Goal: Task Accomplishment & Management: Complete application form

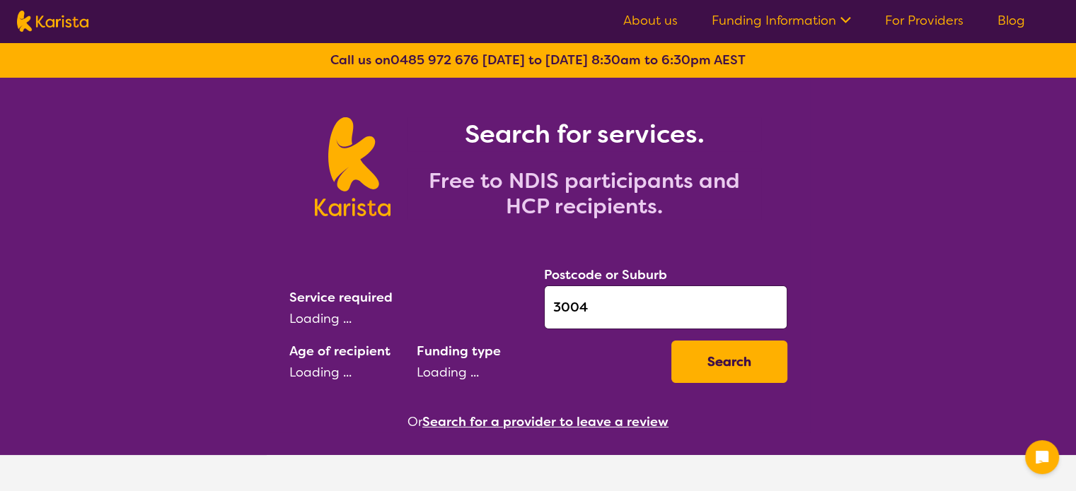
select select "[MEDICAL_DATA]"
select select "AD"
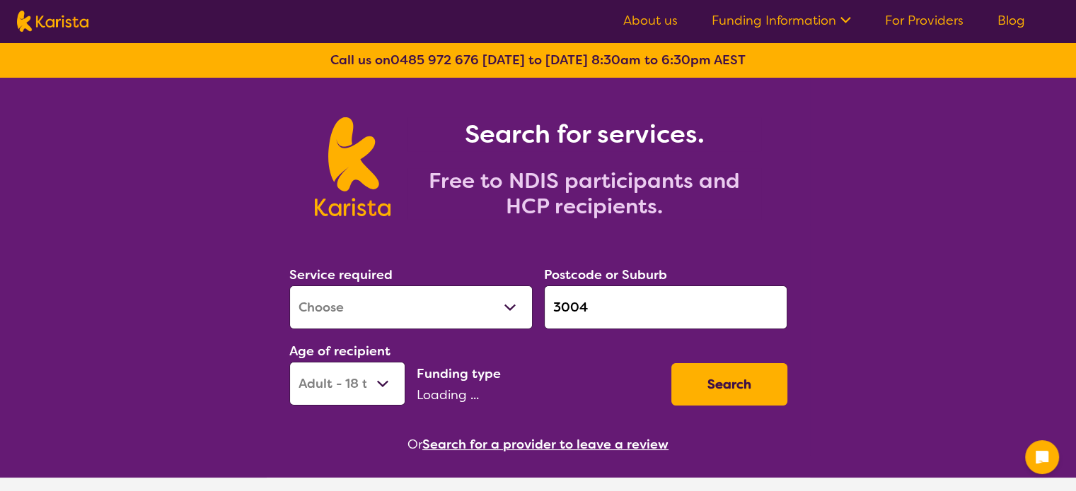
select select "NDIS"
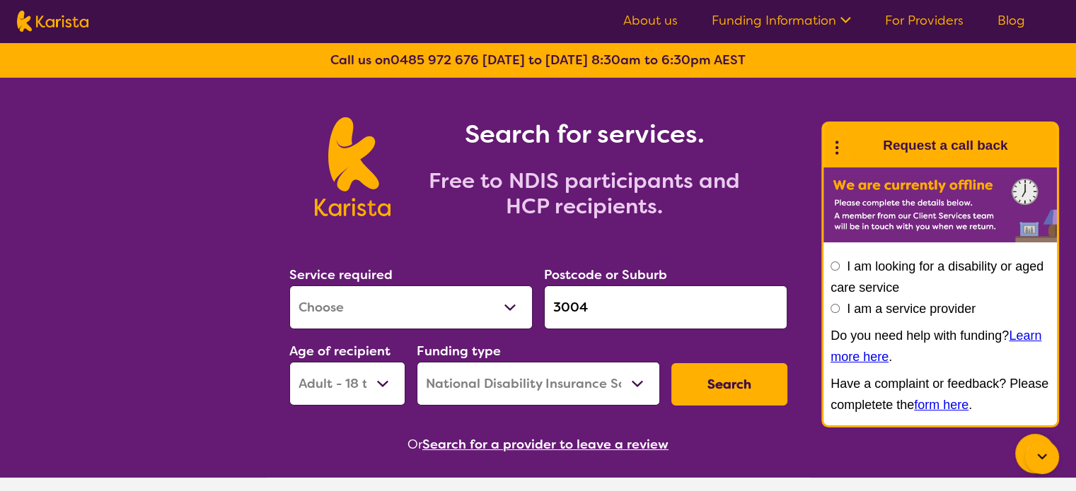
click at [835, 148] on circle at bounding box center [836, 147] width 3 height 3
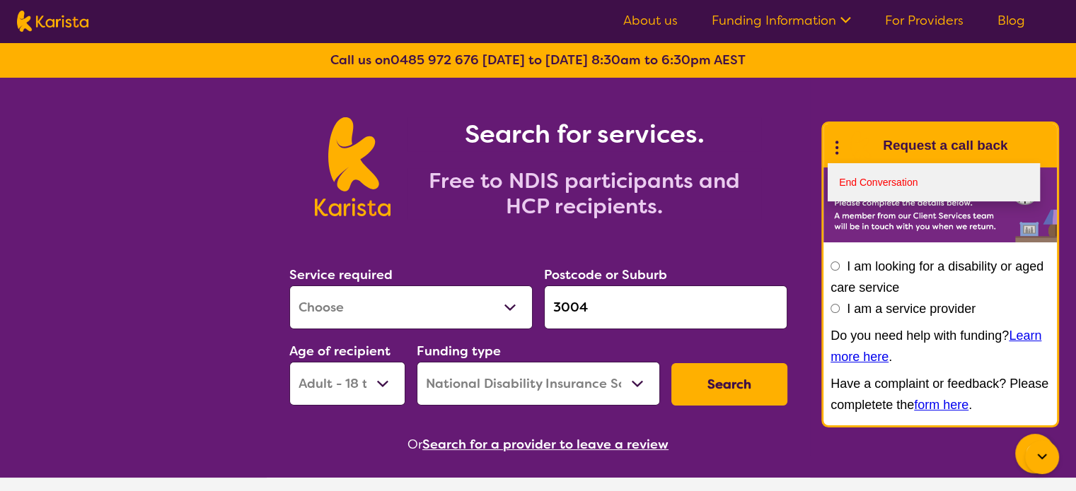
click at [863, 187] on link "End Conversation" at bounding box center [933, 182] width 212 height 38
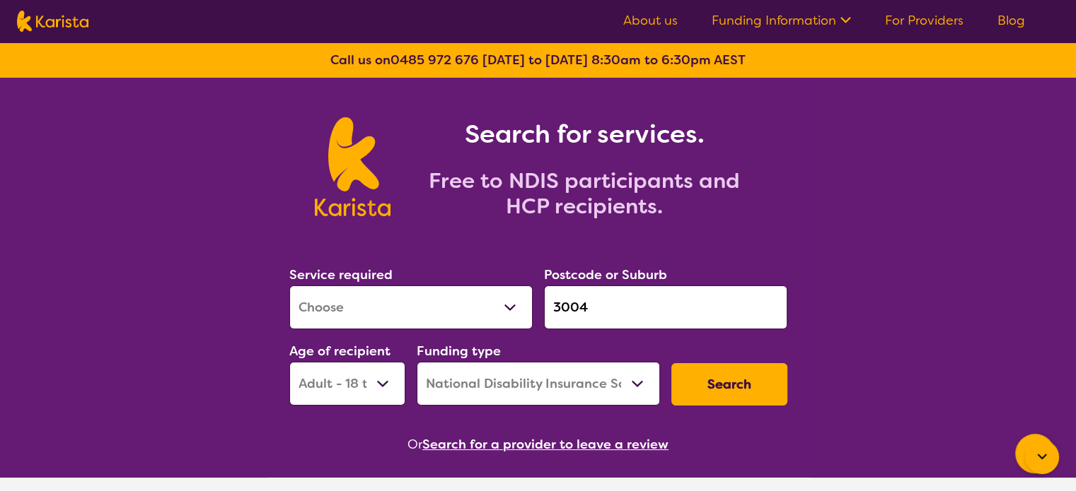
click at [748, 390] on button "Search" at bounding box center [729, 384] width 116 height 42
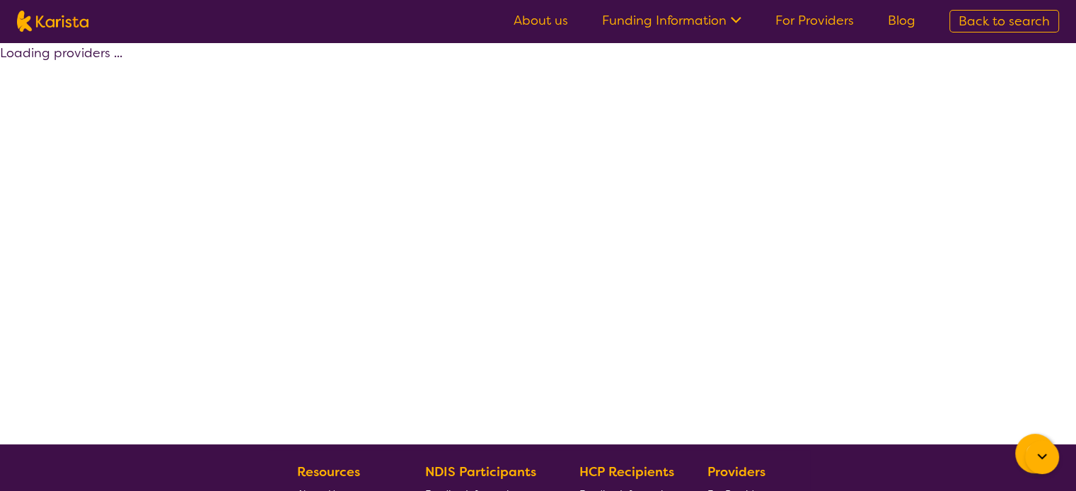
select select "by_score"
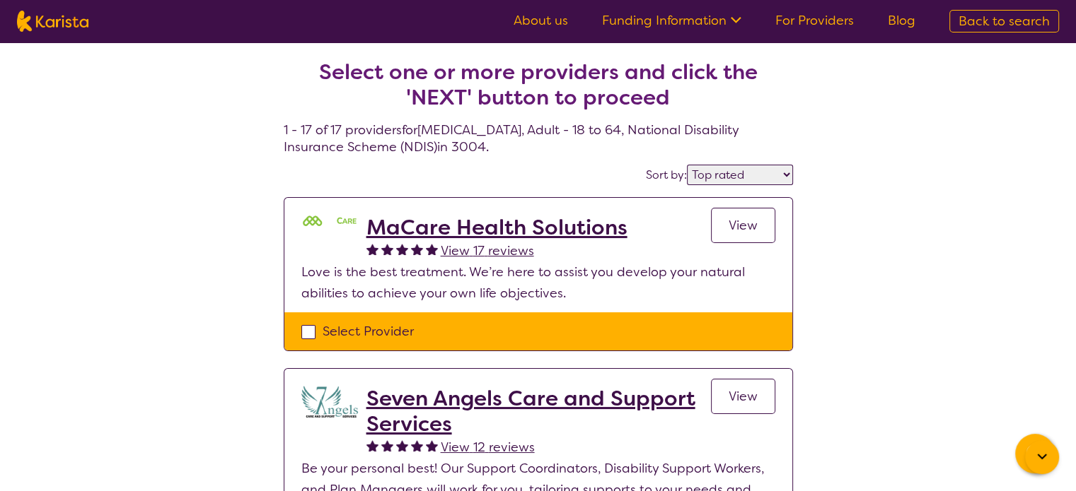
click at [319, 327] on div "Select Provider" at bounding box center [538, 331] width 474 height 21
checkbox input "true"
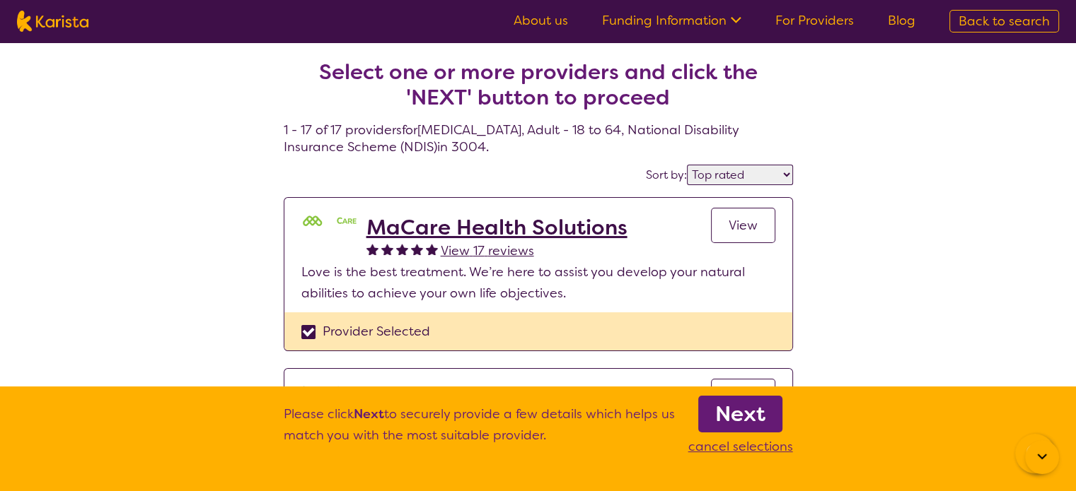
click at [751, 421] on b "Next" at bounding box center [740, 414] width 50 height 28
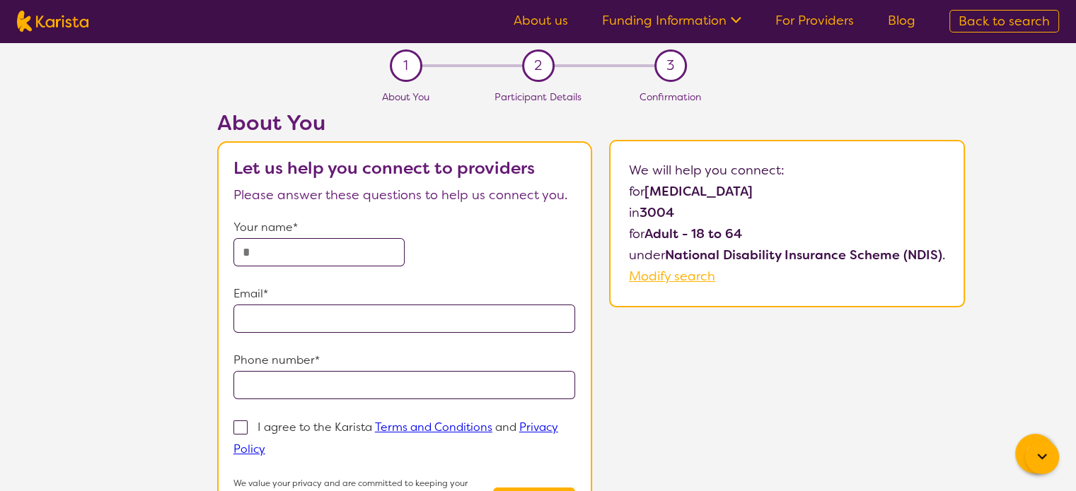
click at [312, 248] on input "text" at bounding box center [318, 252] width 171 height 28
type input "*********"
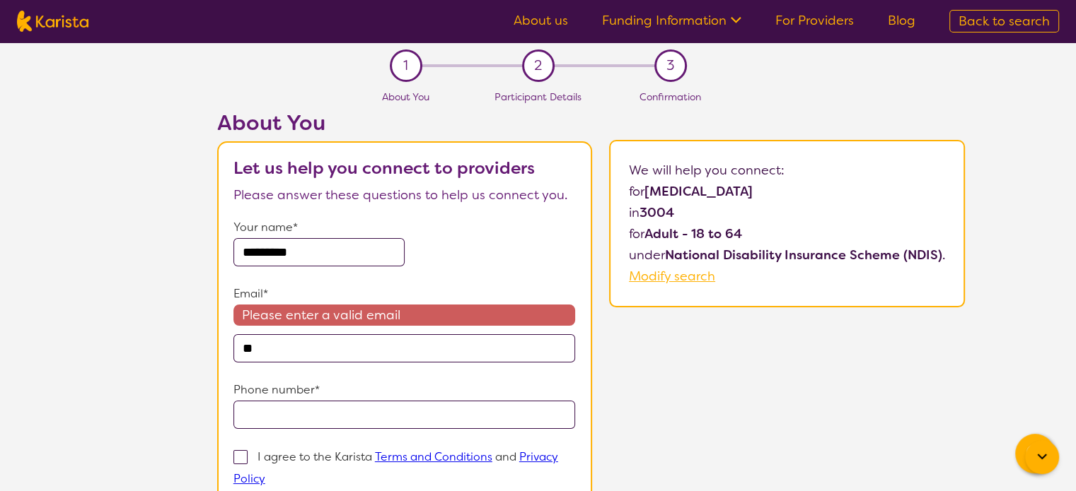
type input "*"
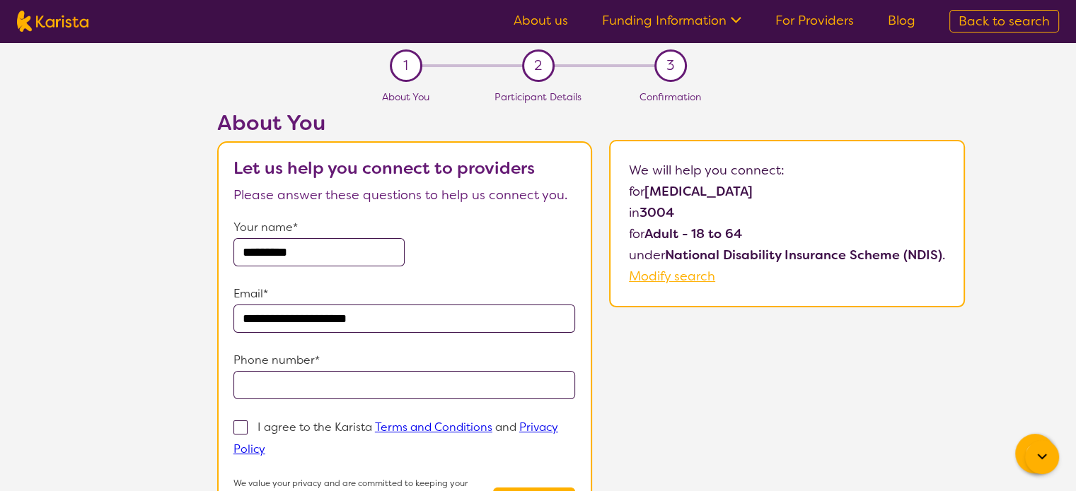
type input "**********"
click at [296, 426] on p "I agree to the Karista Terms and Conditions and Privacy Policy" at bounding box center [395, 438] width 325 height 37
click at [274, 444] on input "I agree to the Karista Terms and Conditions and Privacy Policy" at bounding box center [269, 448] width 9 height 9
checkbox input "true"
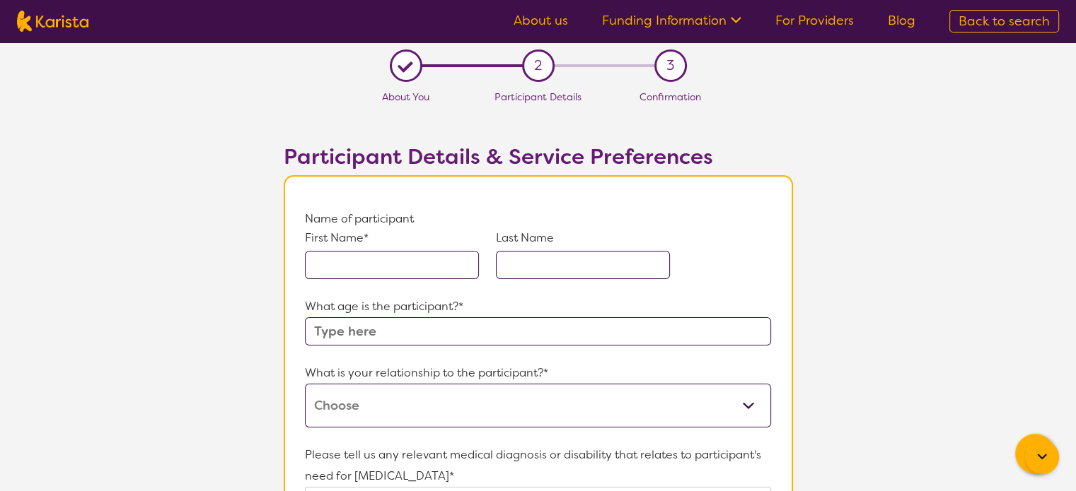
click at [375, 267] on input "text" at bounding box center [392, 265] width 174 height 28
type input "TEST"
type input "m"
type input "Manu"
drag, startPoint x: 323, startPoint y: 258, endPoint x: 394, endPoint y: 269, distance: 71.5
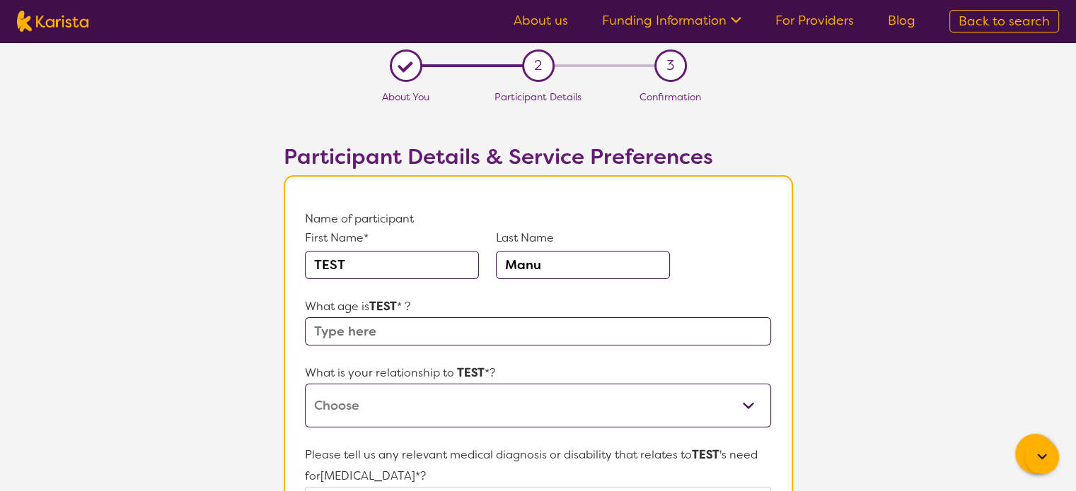
click at [394, 269] on input "TEST" at bounding box center [392, 265] width 174 height 28
type input "Test"
click at [384, 328] on input "text" at bounding box center [537, 331] width 465 height 28
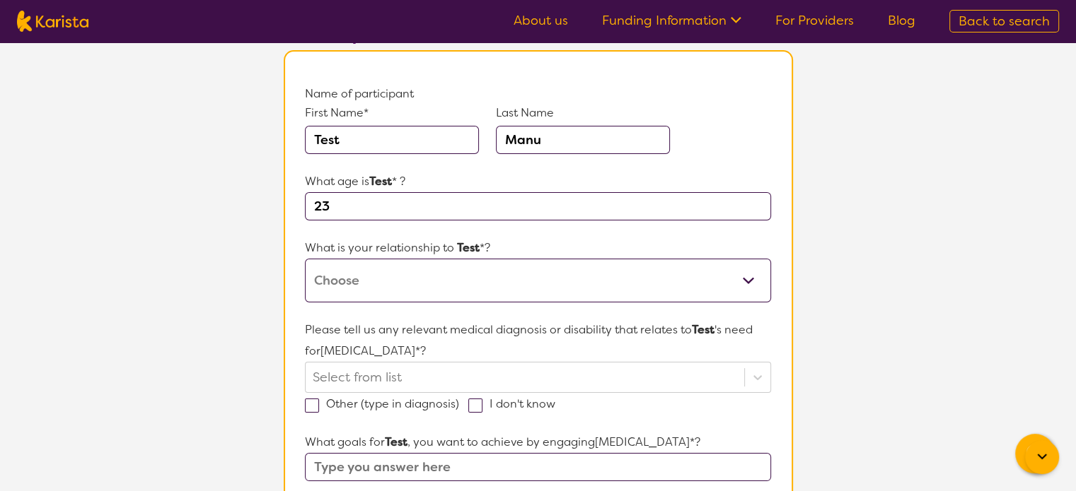
scroll to position [141, 0]
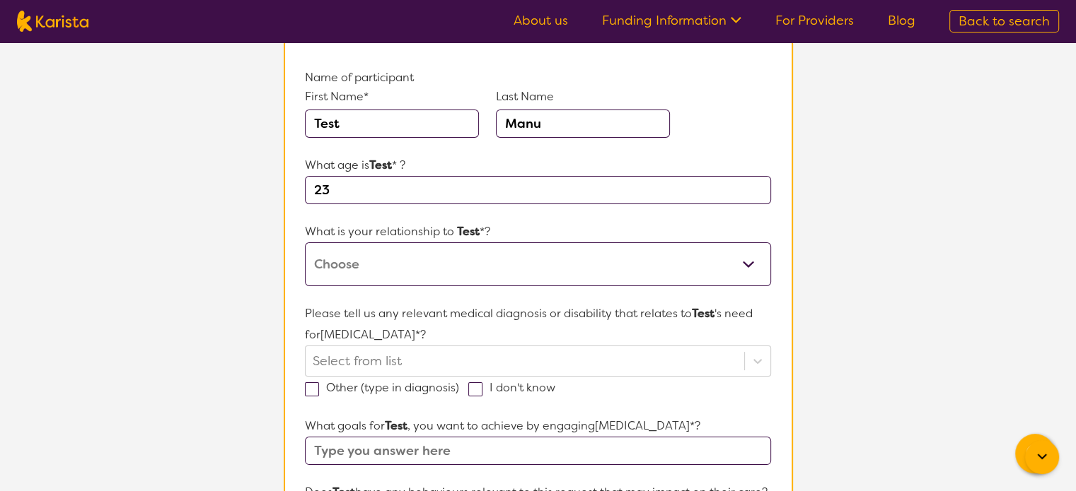
type input "23"
drag, startPoint x: 378, startPoint y: 265, endPoint x: 379, endPoint y: 289, distance: 23.3
click at [378, 265] on select "This request is for myself I am their parent I am their child I am their spouse…" at bounding box center [537, 265] width 465 height 44
click at [385, 257] on select "This request is for myself I am their parent I am their child I am their spouse…" at bounding box center [537, 265] width 465 height 44
select select "I am their child"
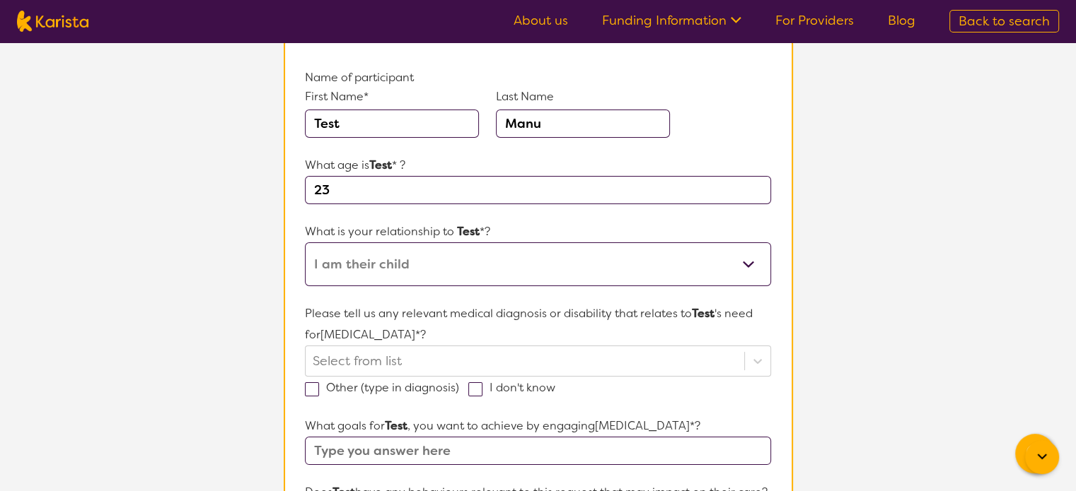
click at [305, 243] on select "This request is for myself I am their parent I am their child I am their spouse…" at bounding box center [537, 265] width 465 height 44
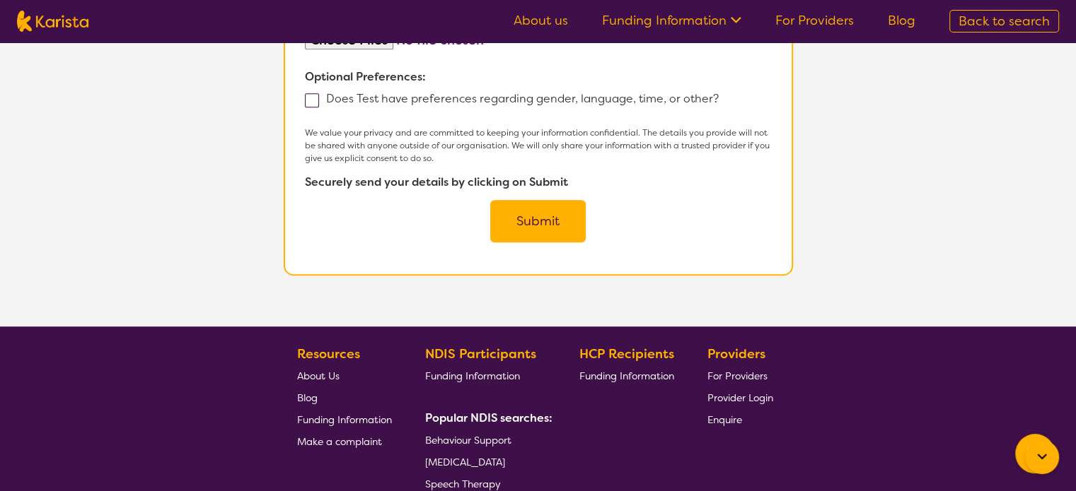
click at [528, 243] on button "Submit" at bounding box center [537, 221] width 95 height 42
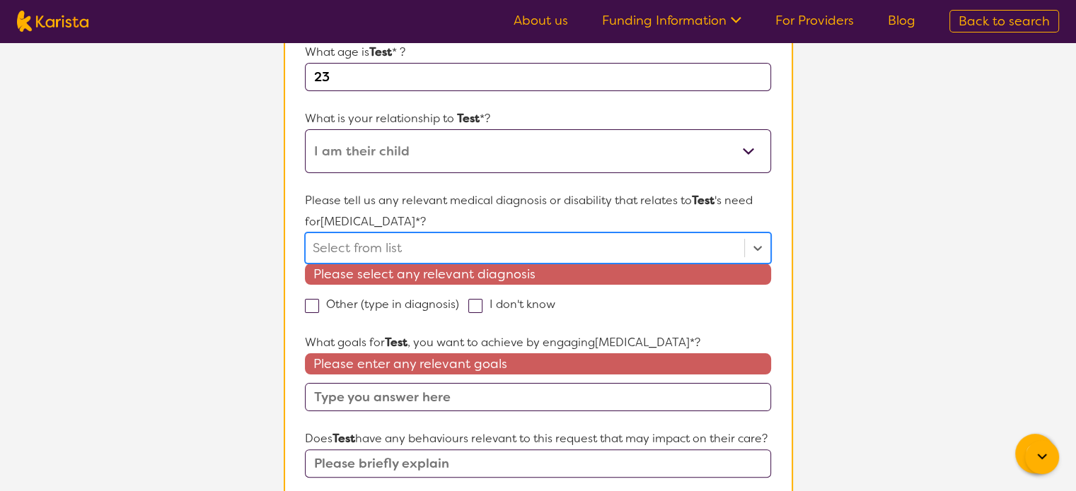
click at [407, 248] on div at bounding box center [525, 248] width 424 height 24
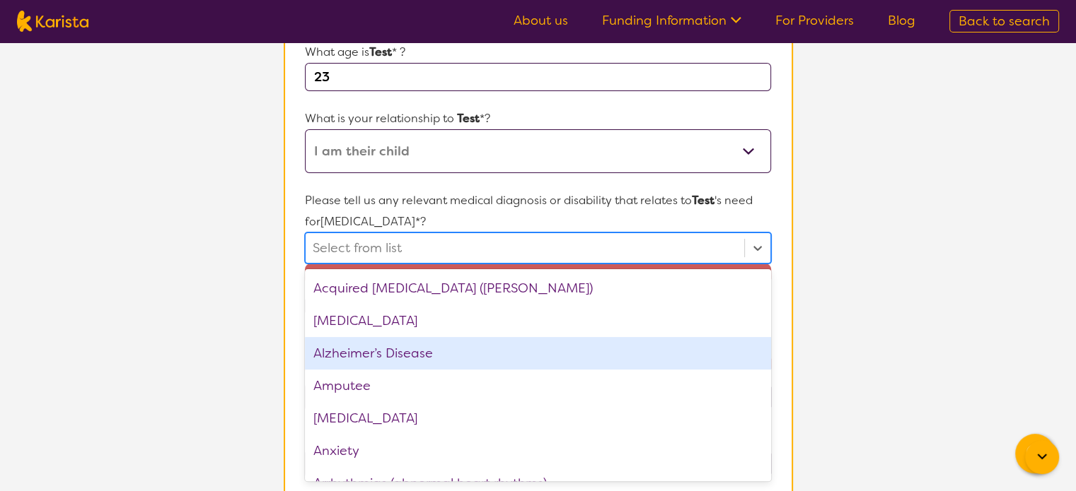
click at [375, 361] on div "Alzheimer’s Disease" at bounding box center [537, 353] width 465 height 33
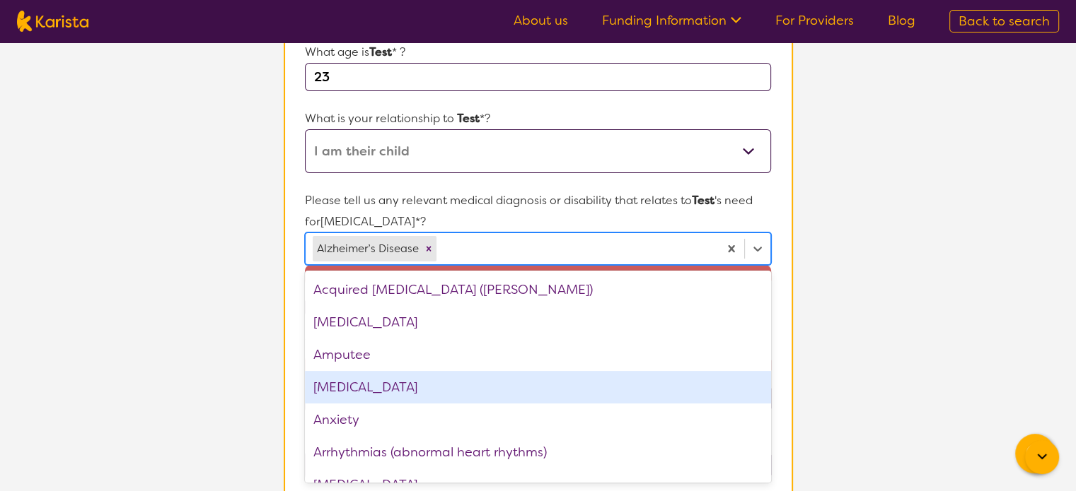
click at [367, 404] on div "Anxiety" at bounding box center [537, 420] width 465 height 33
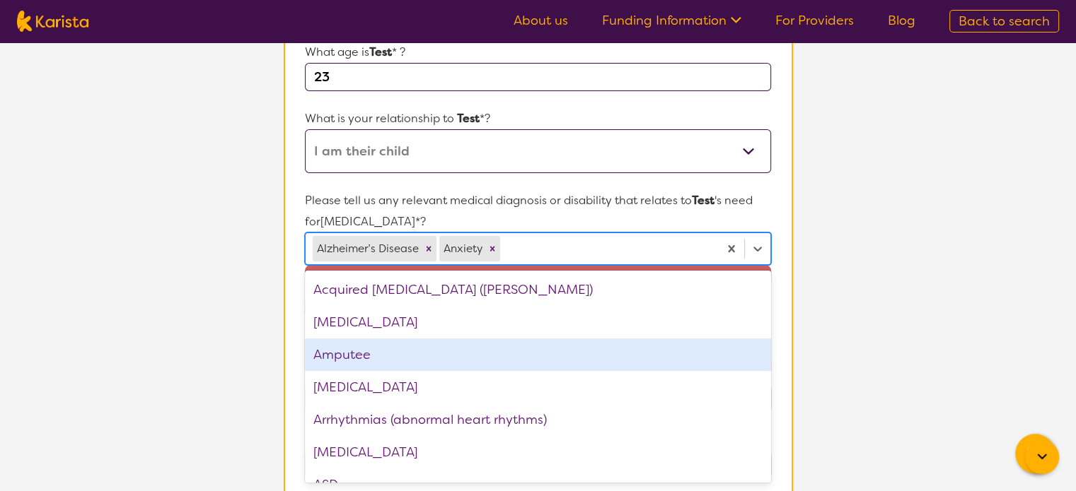
click at [897, 276] on section "L About You 2 Participant Details 3 Confirmation Participant Details & Service …" at bounding box center [538, 431] width 1076 height 1286
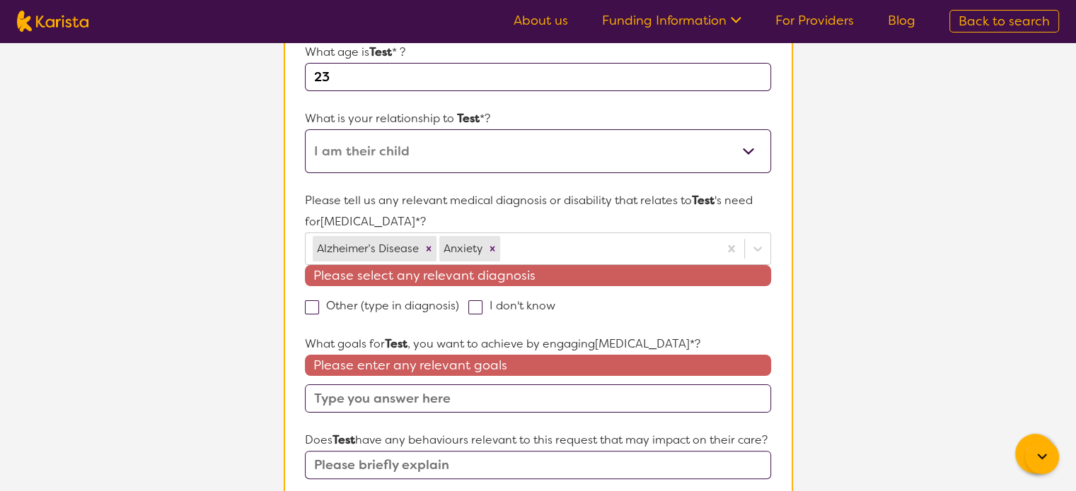
scroll to position [396, 0]
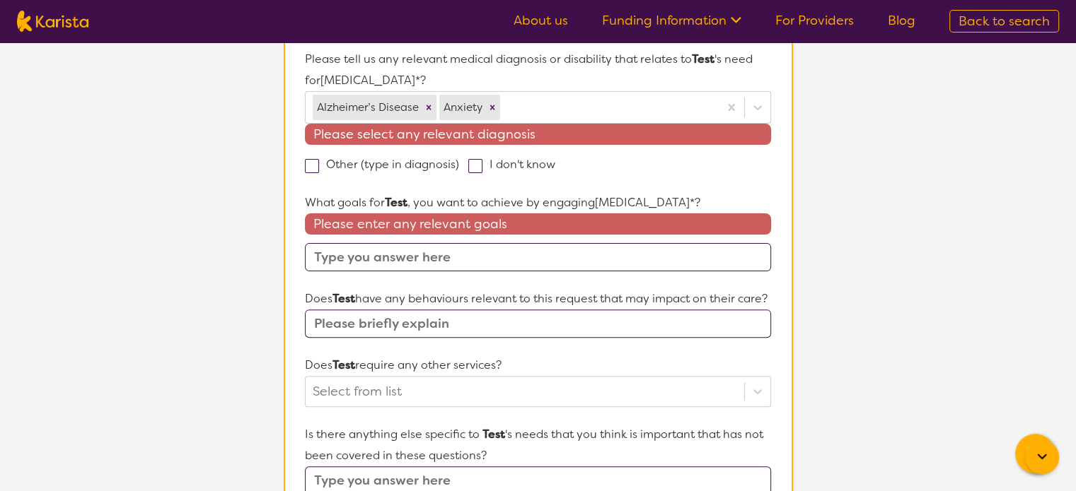
click at [385, 249] on input "text" at bounding box center [537, 257] width 465 height 28
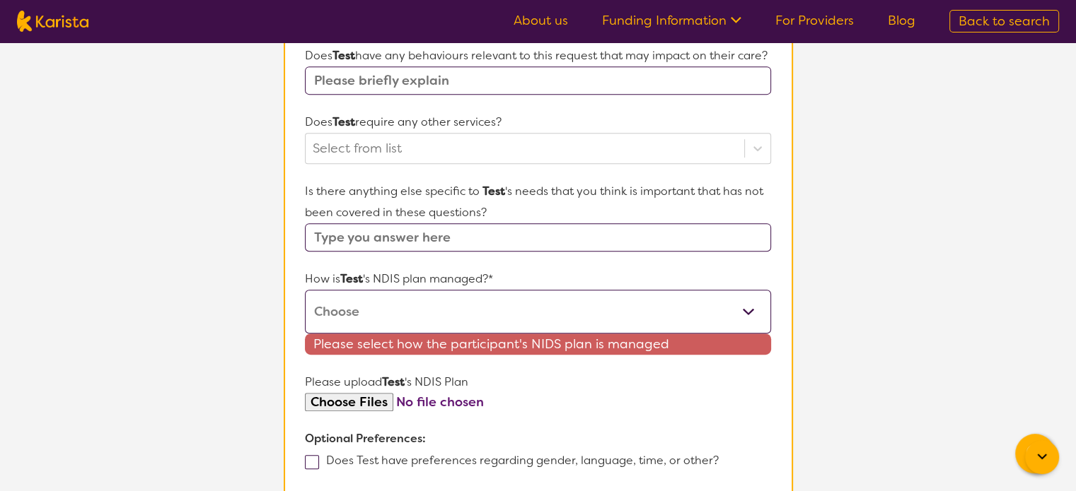
scroll to position [750, 0]
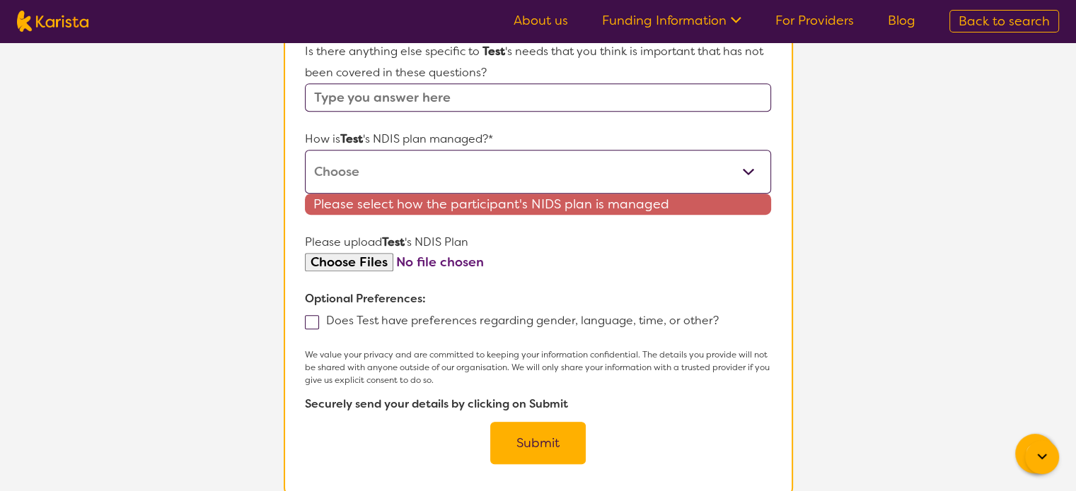
type input "test"
click at [374, 194] on select "Self-managed NDIS plan Managed by a registered plan management provider (not th…" at bounding box center [537, 172] width 465 height 44
select select "Self Managed"
click at [305, 168] on select "Self-managed NDIS plan Managed by a registered plan management provider (not th…" at bounding box center [537, 172] width 465 height 44
click at [552, 453] on button "Submit" at bounding box center [537, 443] width 95 height 42
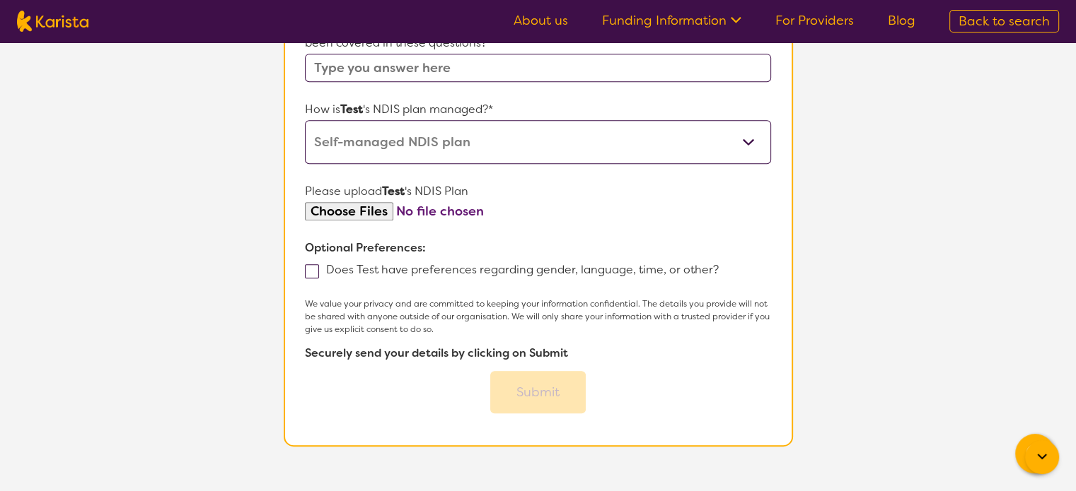
scroll to position [721, 0]
